Goal: Transaction & Acquisition: Purchase product/service

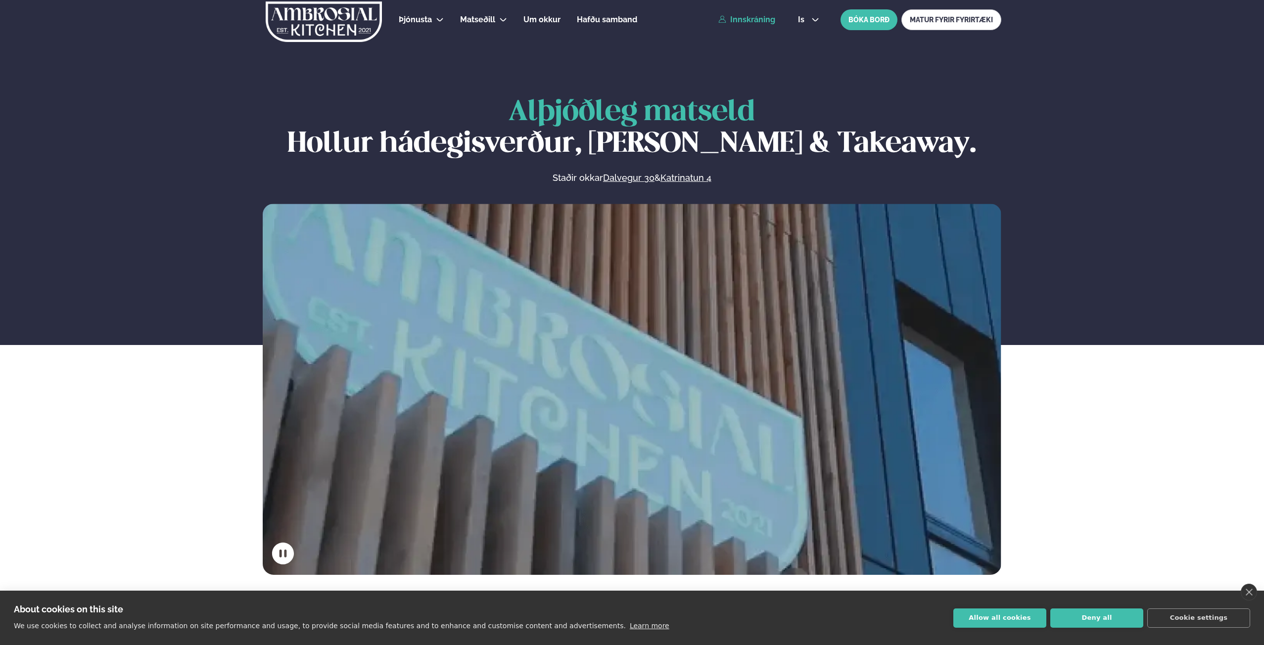
click at [755, 21] on link "Innskráning" at bounding box center [746, 19] width 57 height 9
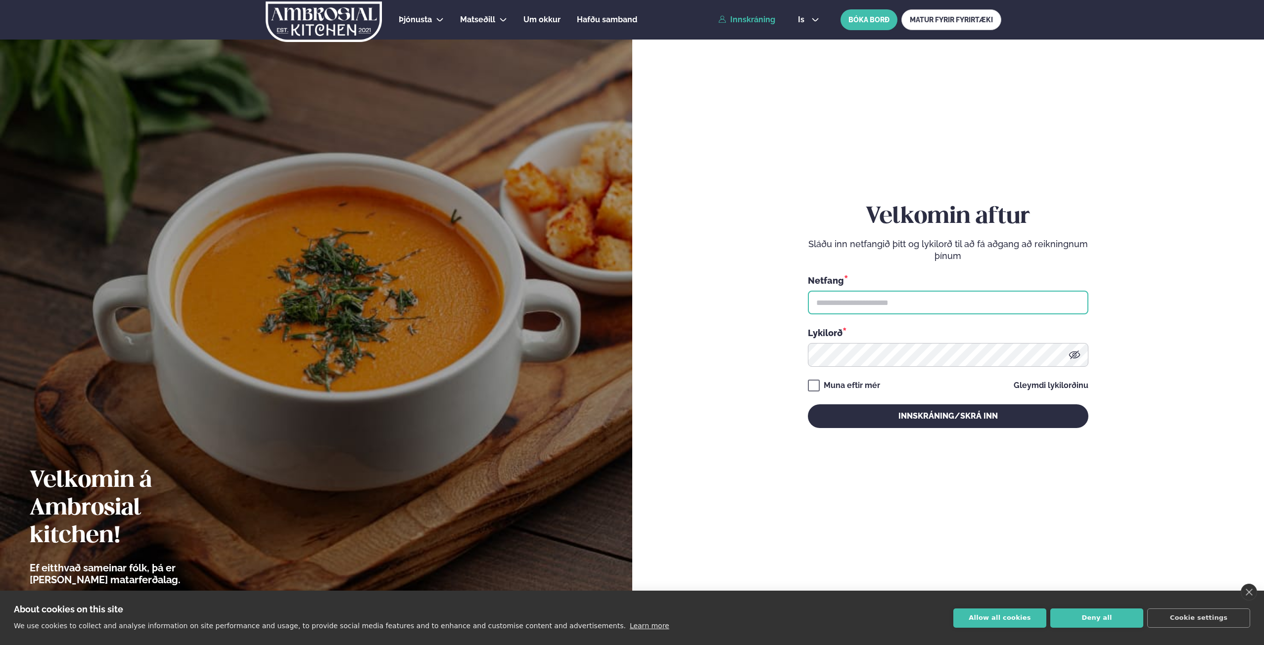
click at [928, 306] on input "text" at bounding box center [948, 303] width 280 height 24
type input "**********"
click at [808, 405] on button "Innskráning/Skrá inn" at bounding box center [948, 417] width 280 height 24
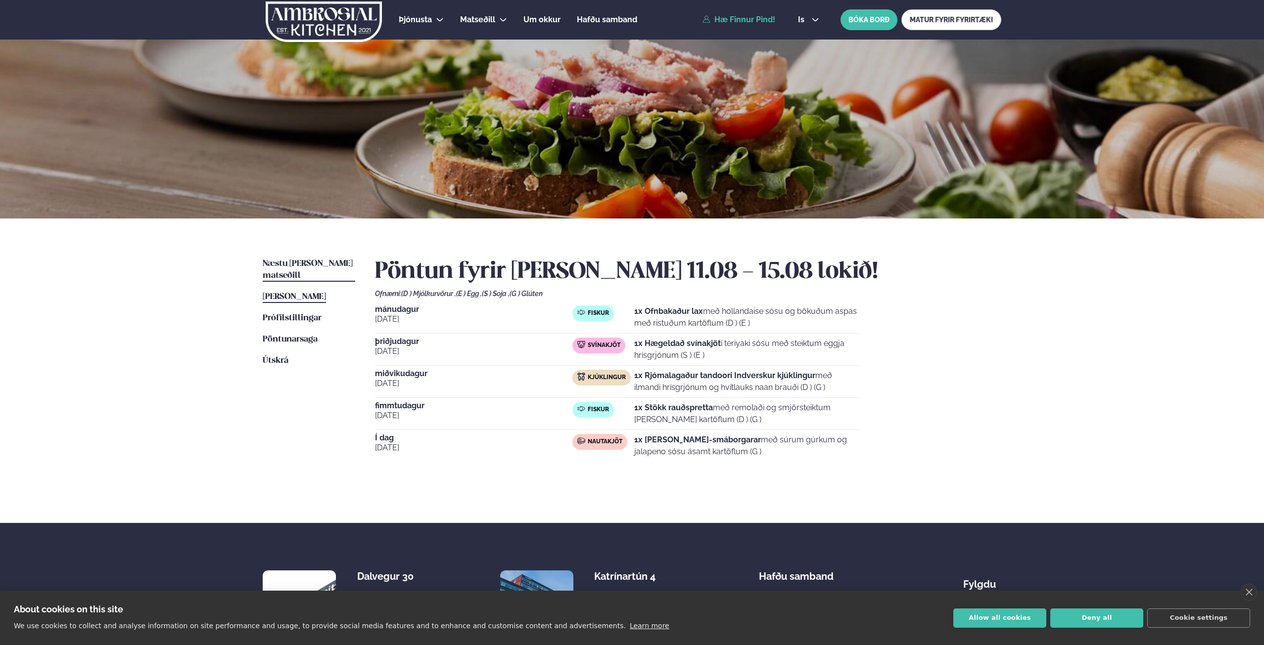
click at [306, 266] on span "Næstu [PERSON_NAME] matseðill" at bounding box center [308, 270] width 90 height 20
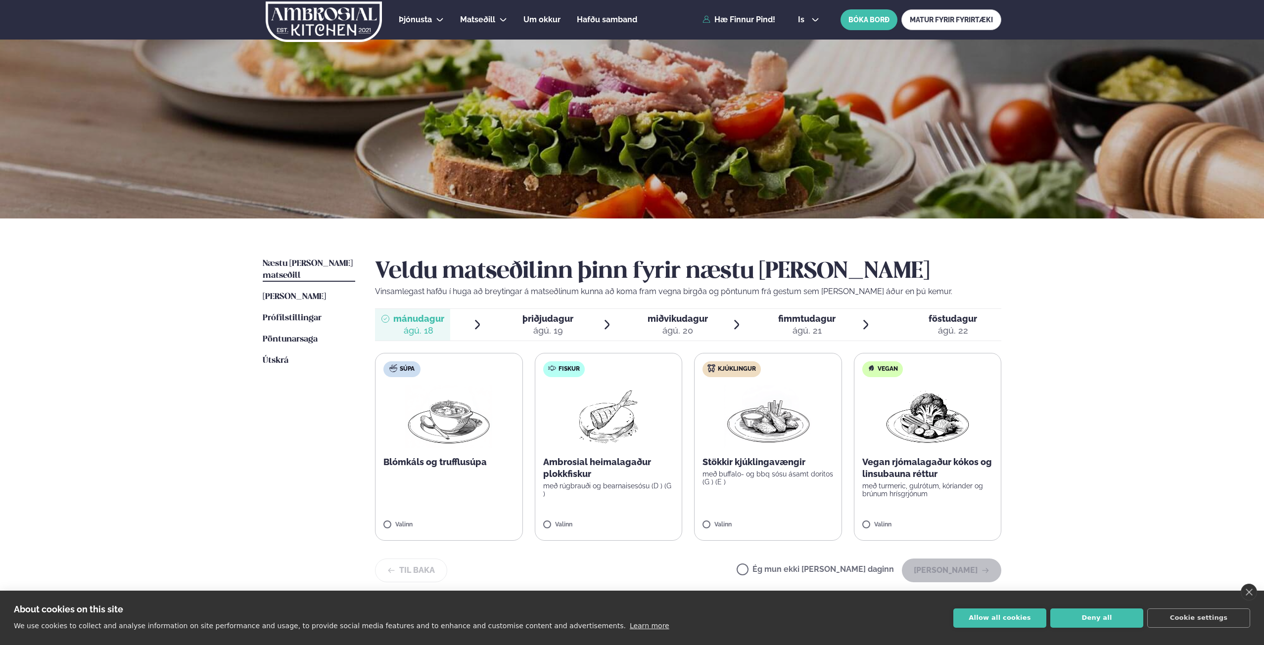
click at [805, 461] on p "Stökkir kjúklingavængir" at bounding box center [767, 462] width 131 height 12
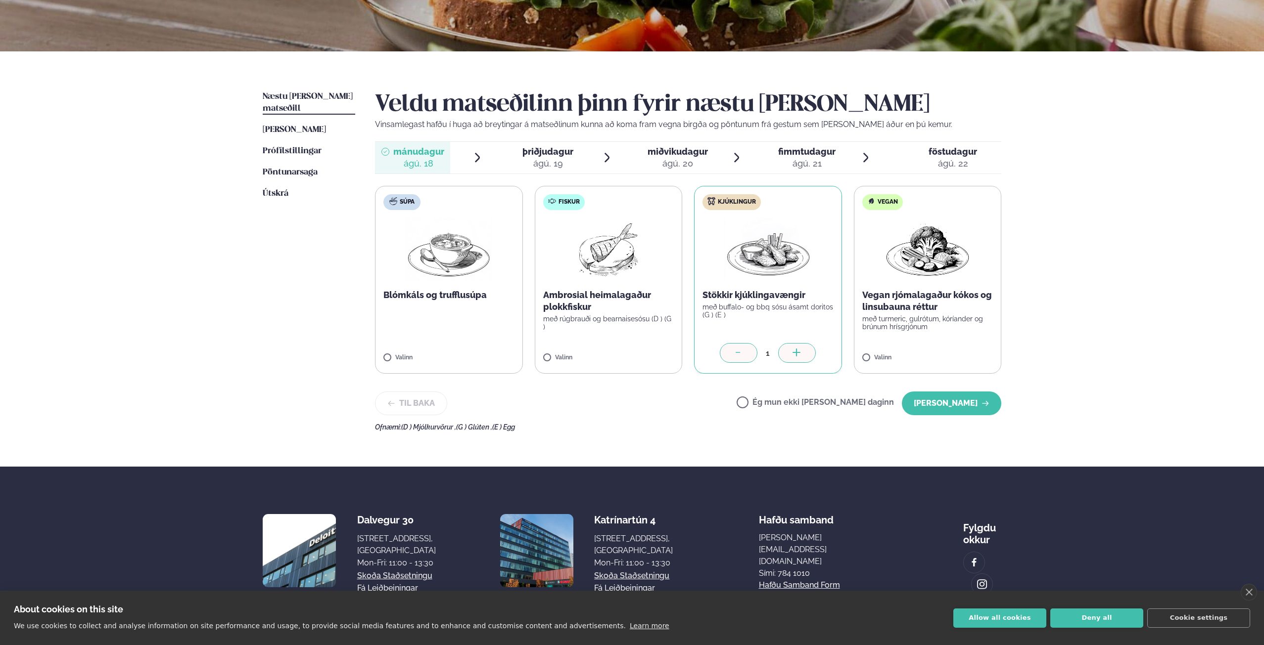
scroll to position [189, 0]
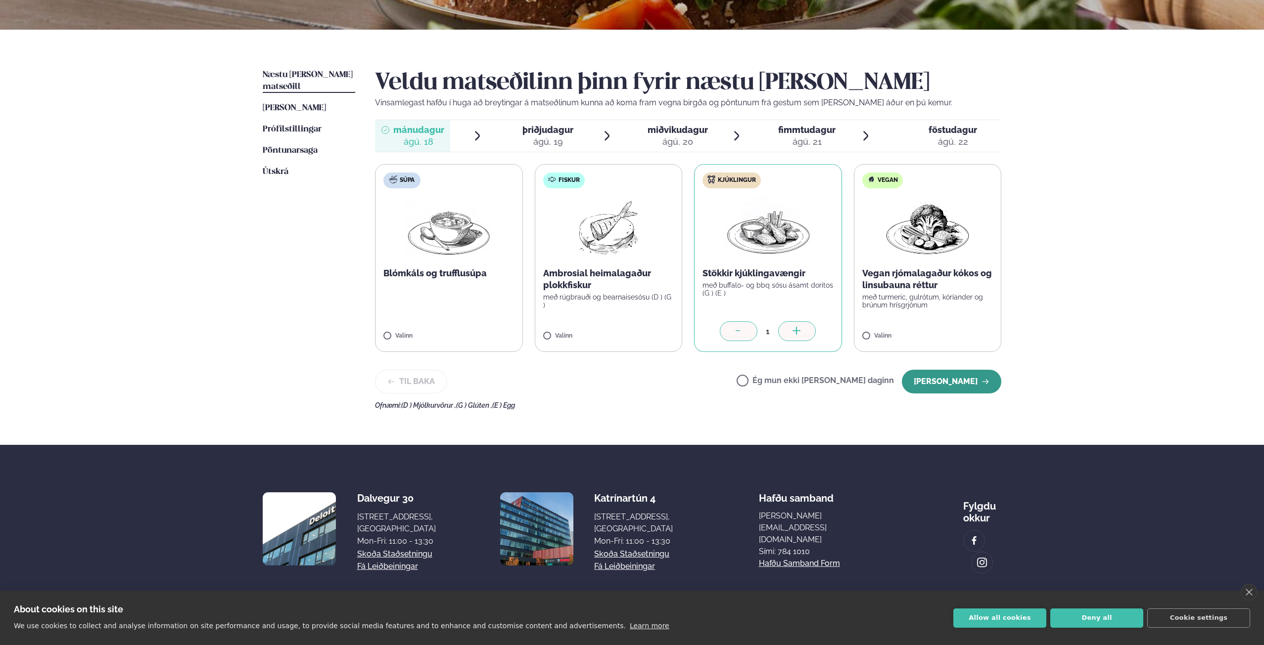
click at [944, 382] on button "[PERSON_NAME]" at bounding box center [951, 382] width 99 height 24
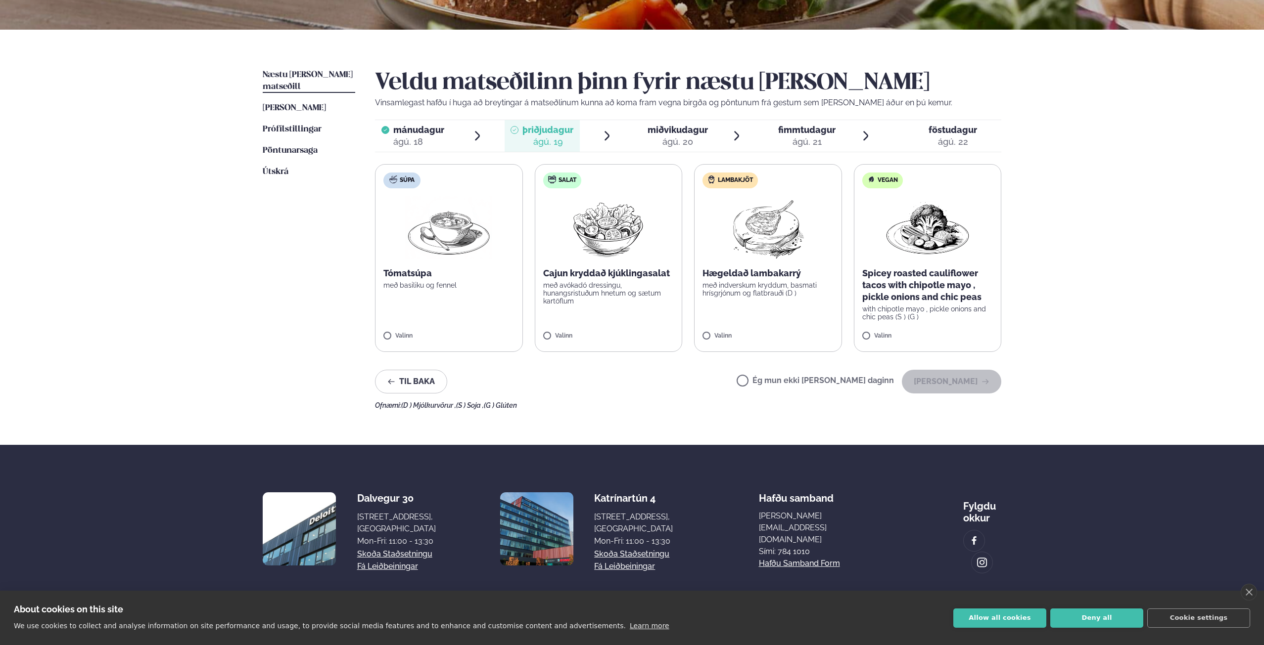
click at [622, 251] on img at bounding box center [608, 227] width 88 height 63
click at [950, 381] on button "[PERSON_NAME]" at bounding box center [951, 382] width 99 height 24
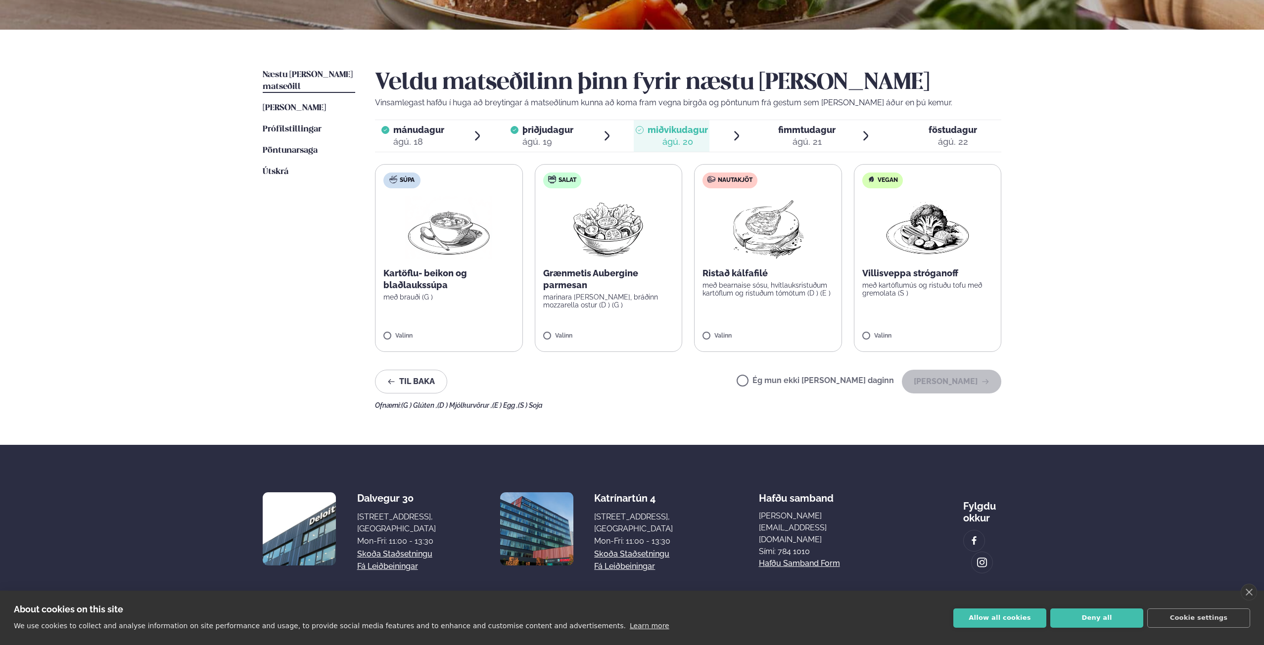
click at [771, 241] on img at bounding box center [768, 227] width 88 height 63
click at [946, 377] on button "[PERSON_NAME]" at bounding box center [951, 382] width 99 height 24
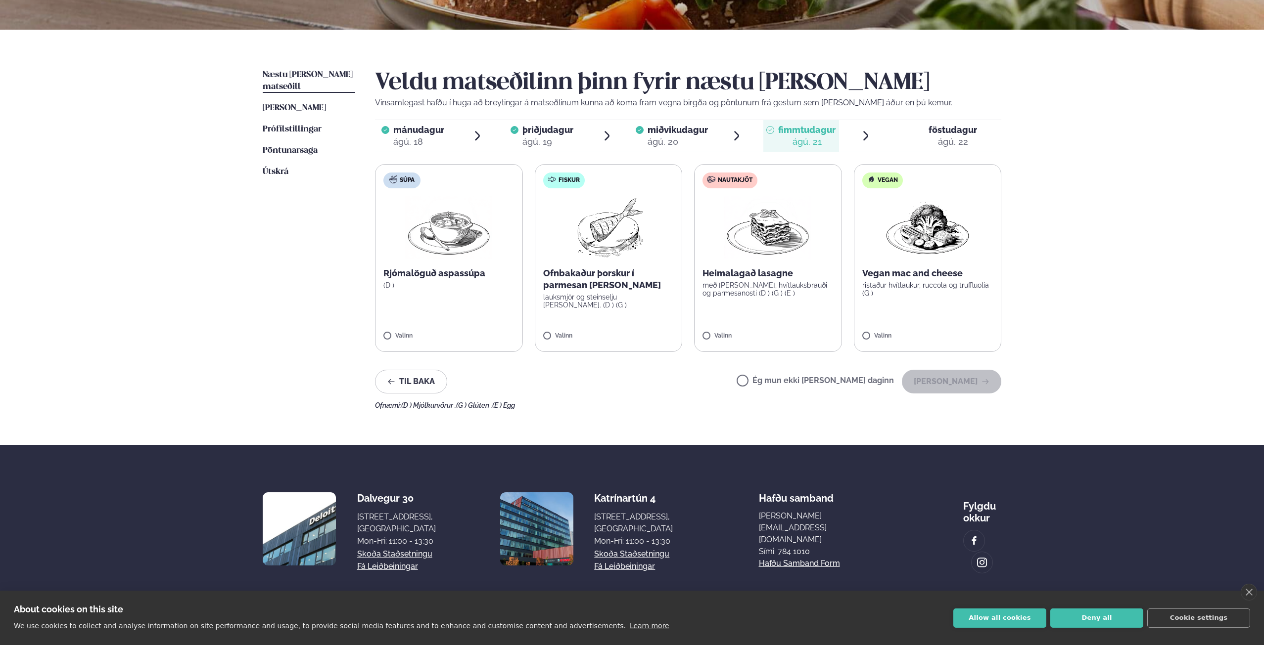
click at [779, 226] on img at bounding box center [767, 227] width 87 height 63
click at [955, 391] on button "[PERSON_NAME]" at bounding box center [951, 382] width 99 height 24
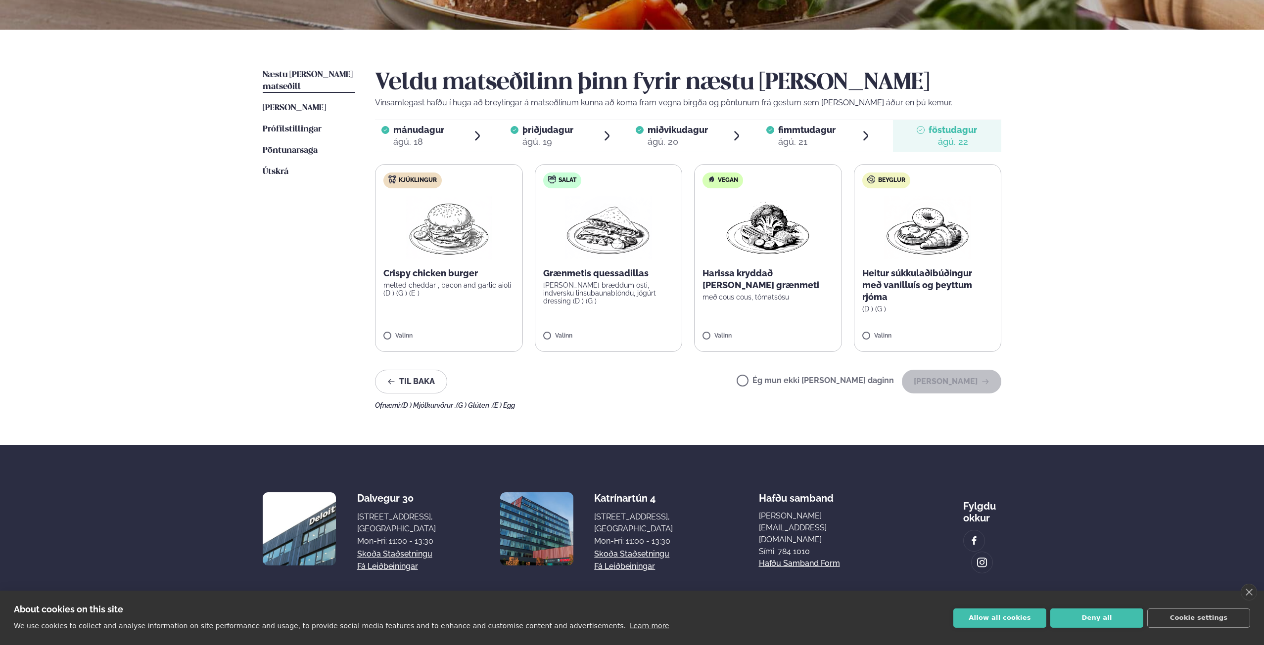
click at [460, 258] on img at bounding box center [449, 227] width 88 height 63
click at [939, 378] on button "[PERSON_NAME]" at bounding box center [951, 382] width 99 height 24
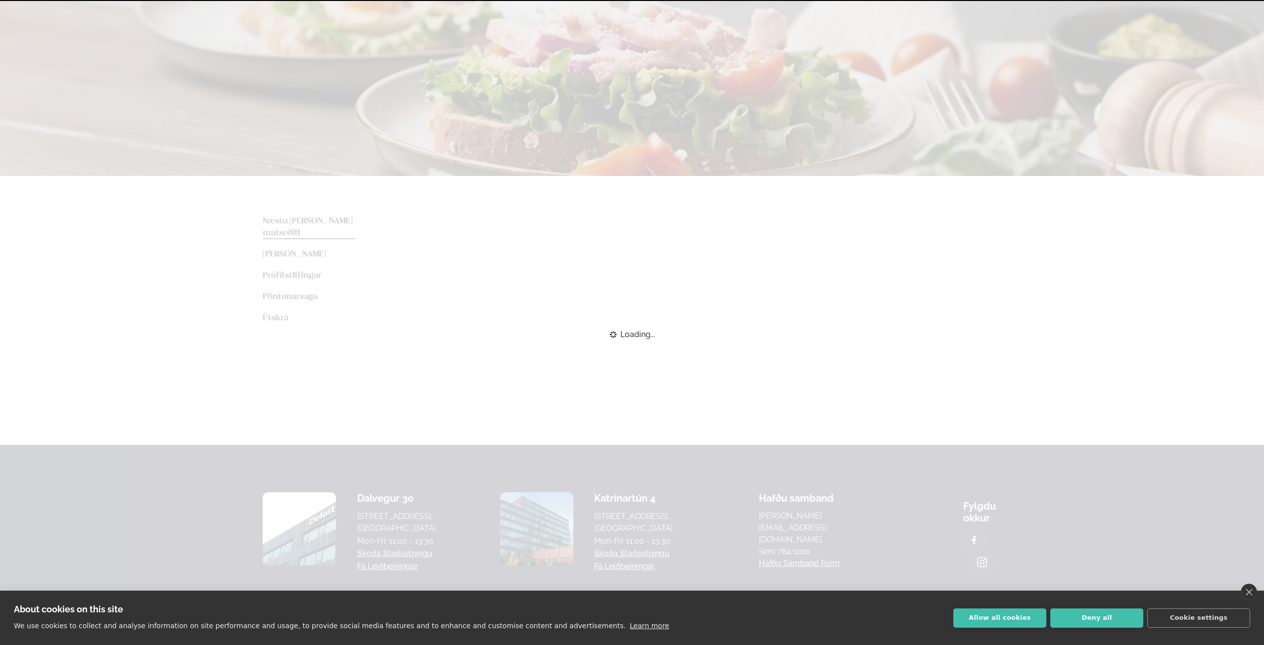
scroll to position [102, 0]
